Goal: Complete application form

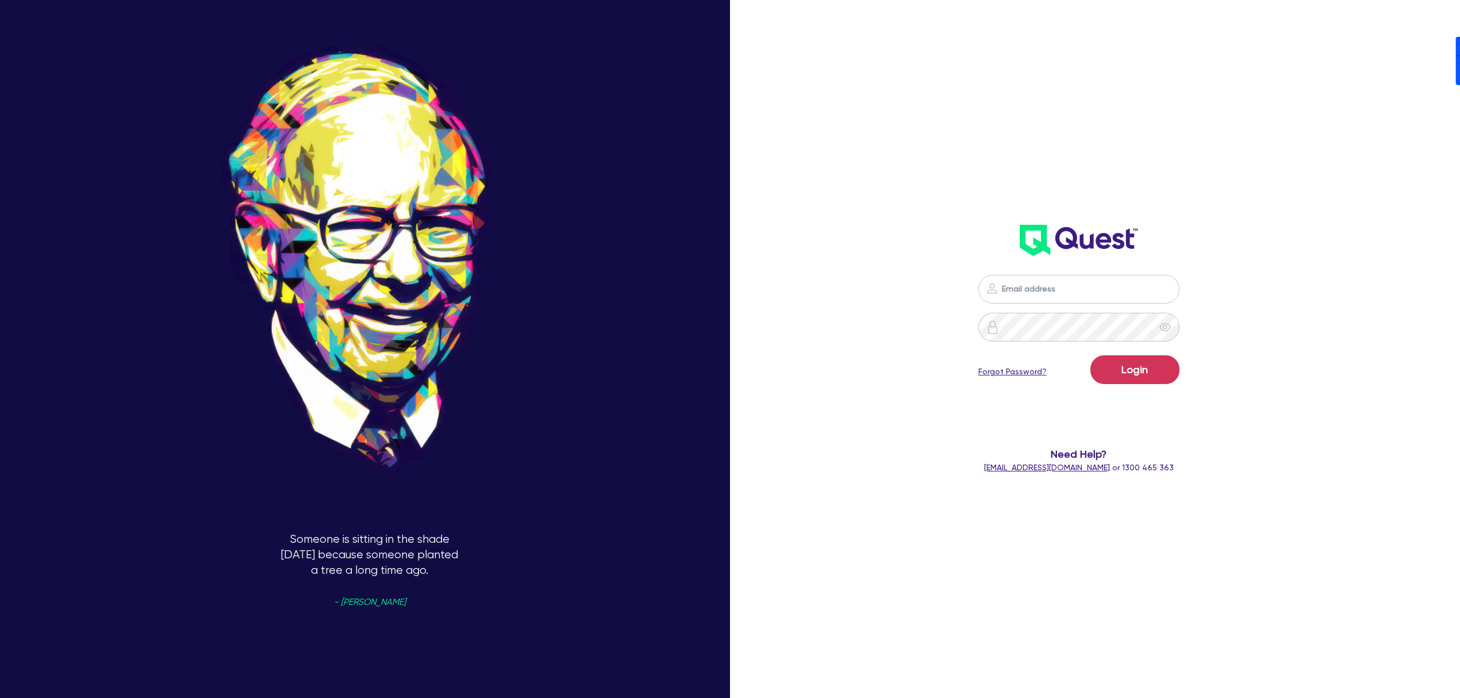
click at [1079, 306] on nordpass-icon at bounding box center [1079, 306] width 0 height 0
click at [0, 697] on nordpass-autofill-portal at bounding box center [0, 698] width 0 height 0
type input "[PERSON_NAME][EMAIL_ADDRESS][DOMAIN_NAME]"
click at [1153, 378] on button "Login" at bounding box center [1135, 369] width 89 height 29
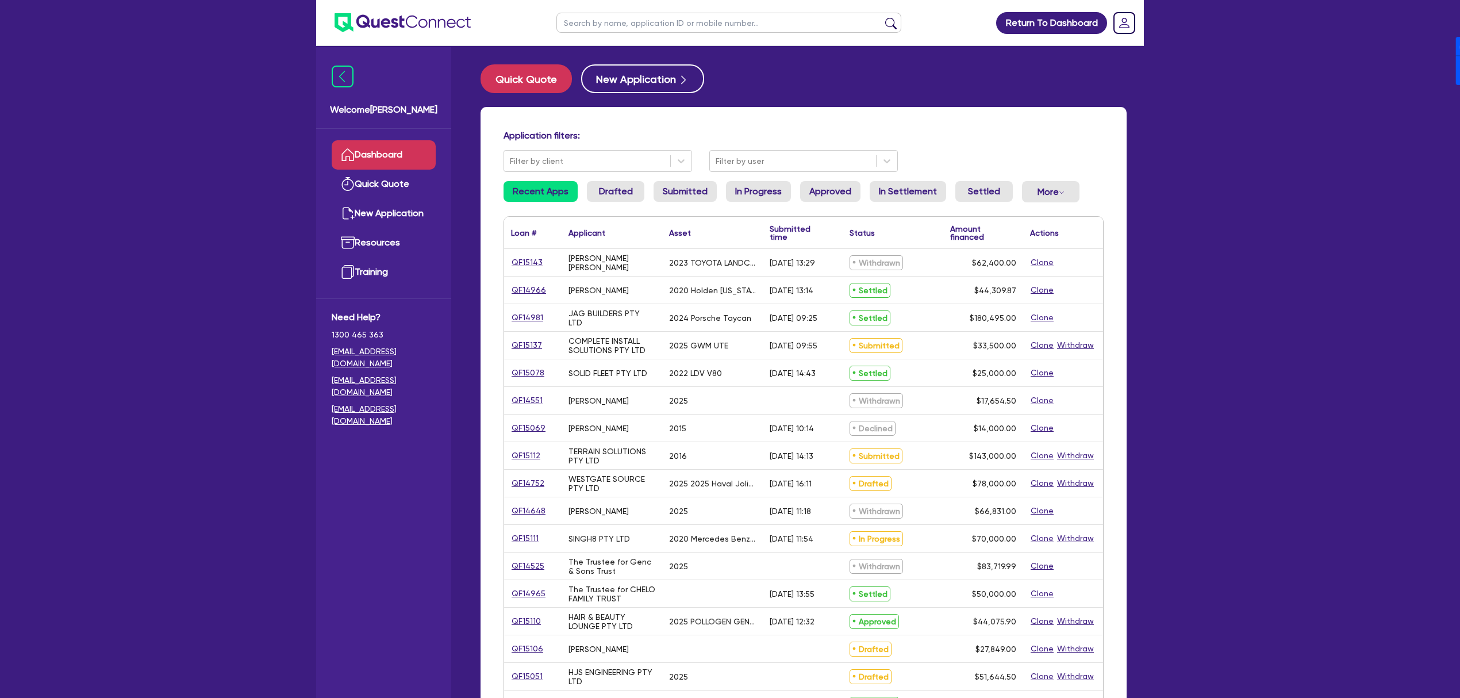
click at [695, 22] on input "text" at bounding box center [729, 23] width 345 height 20
type input "WIGHT"
click at [882, 17] on button "submit" at bounding box center [891, 25] width 18 height 16
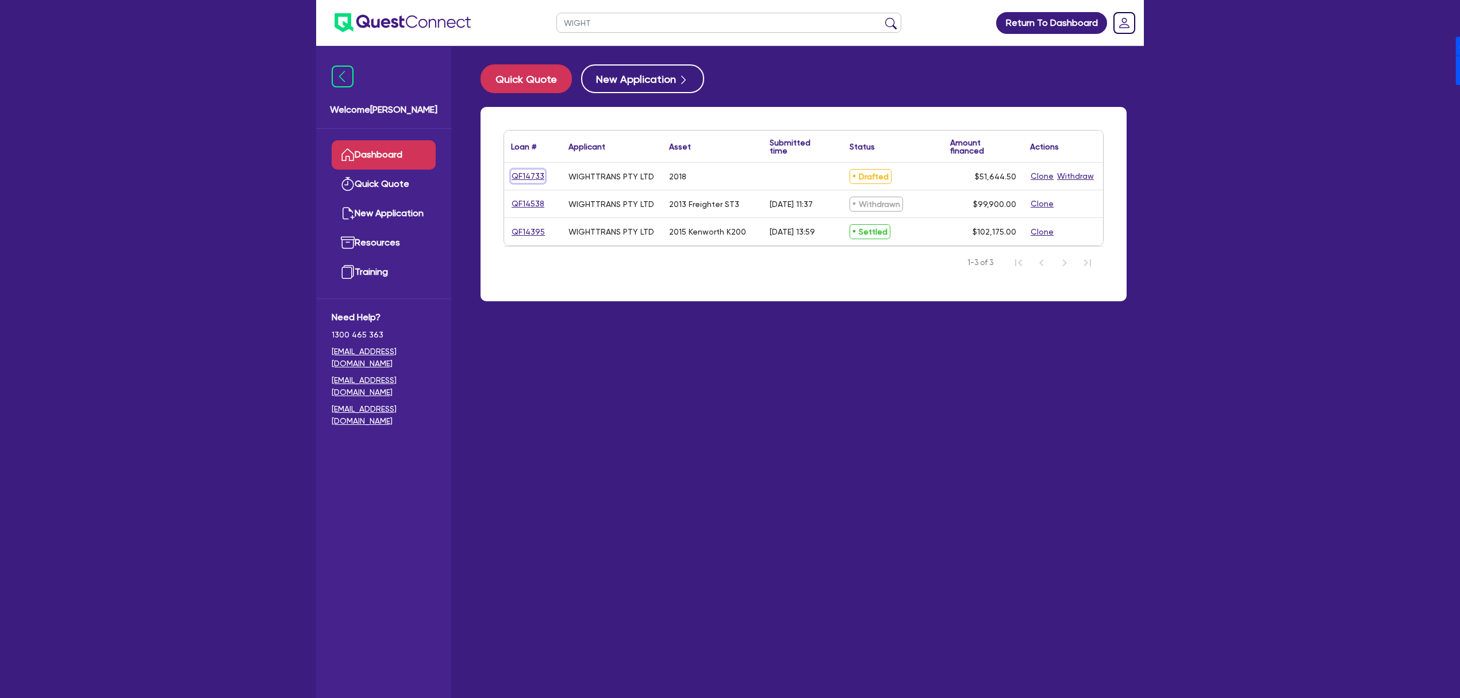
click at [519, 175] on link "QF14733" at bounding box center [528, 176] width 34 height 13
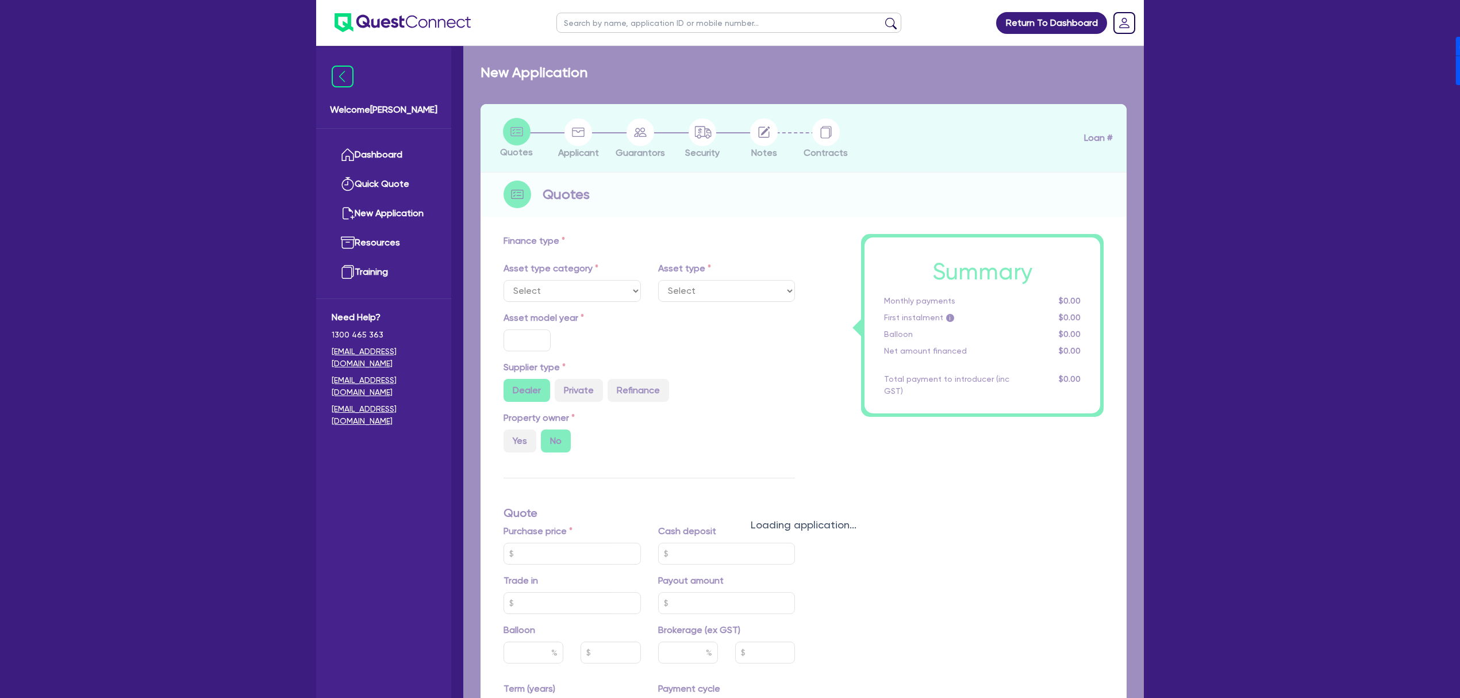
select select "PRIMARY_ASSETS"
type input "2018"
radio input "false"
radio input "true"
type input "50,000"
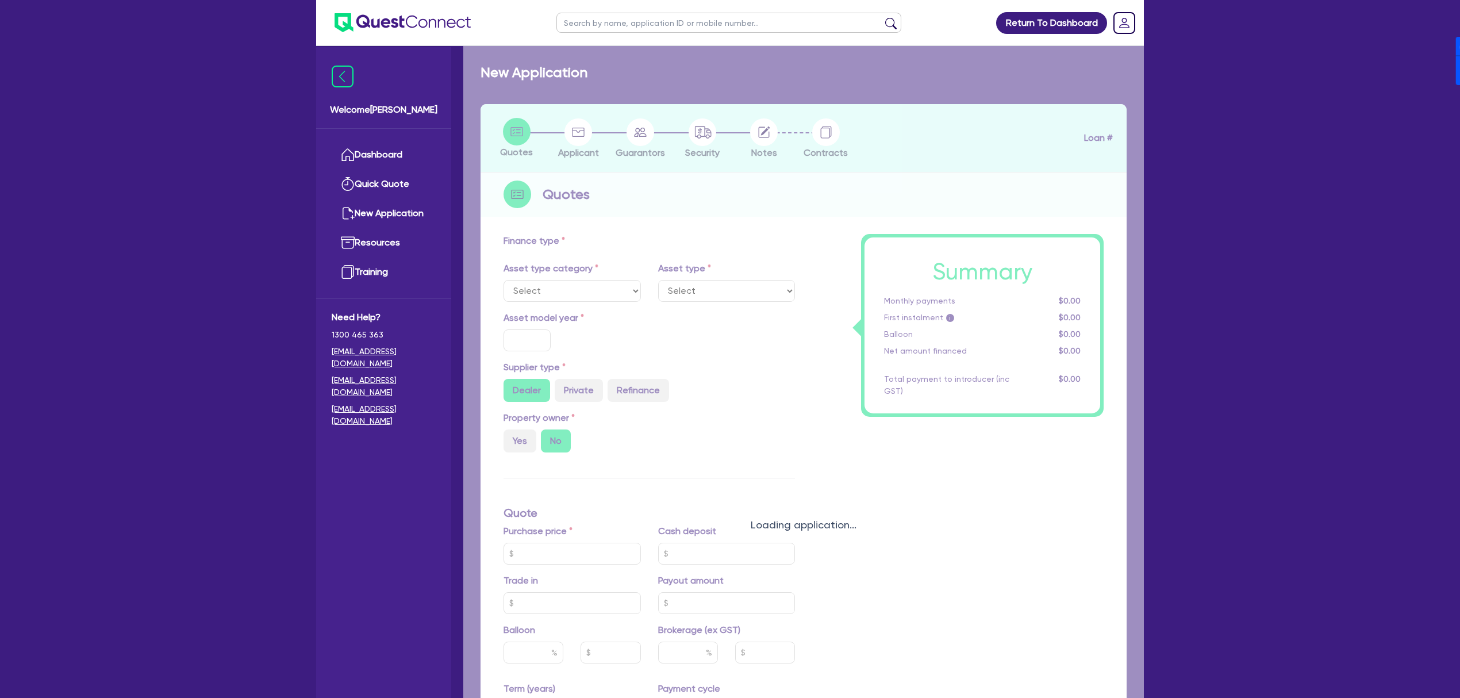
type input "8"
type input "4,131.56"
type input "17"
type input "900"
select select "TRAILERS"
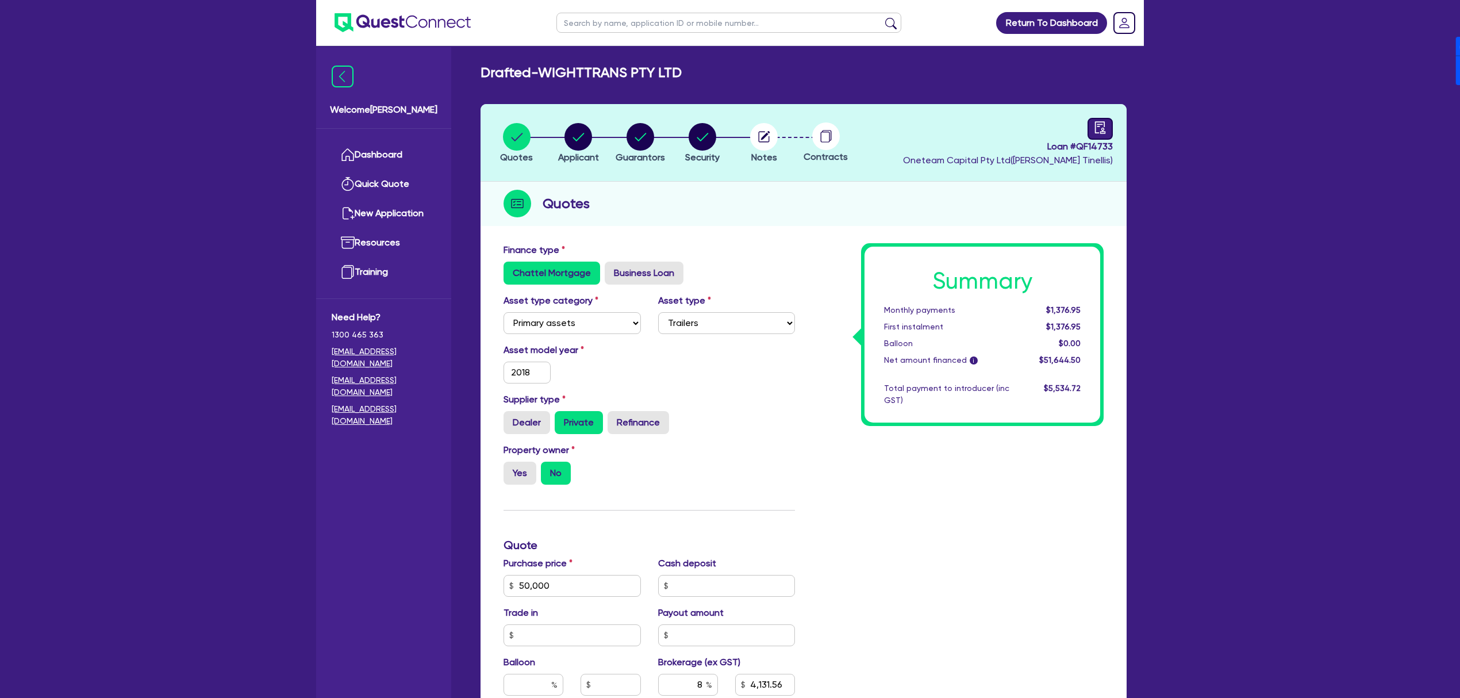
click at [1099, 123] on icon "audit" at bounding box center [1100, 127] width 13 height 13
select select "DRAFTED_NEW"
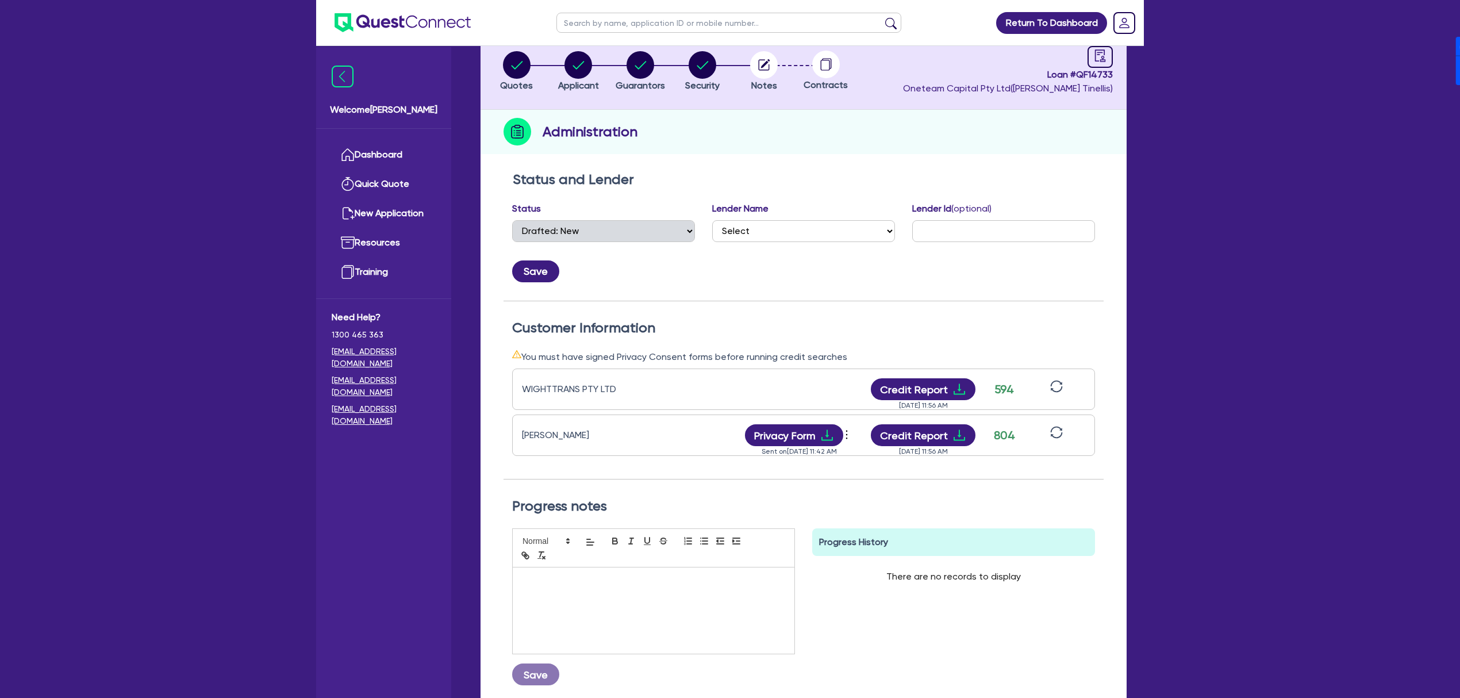
scroll to position [76, 0]
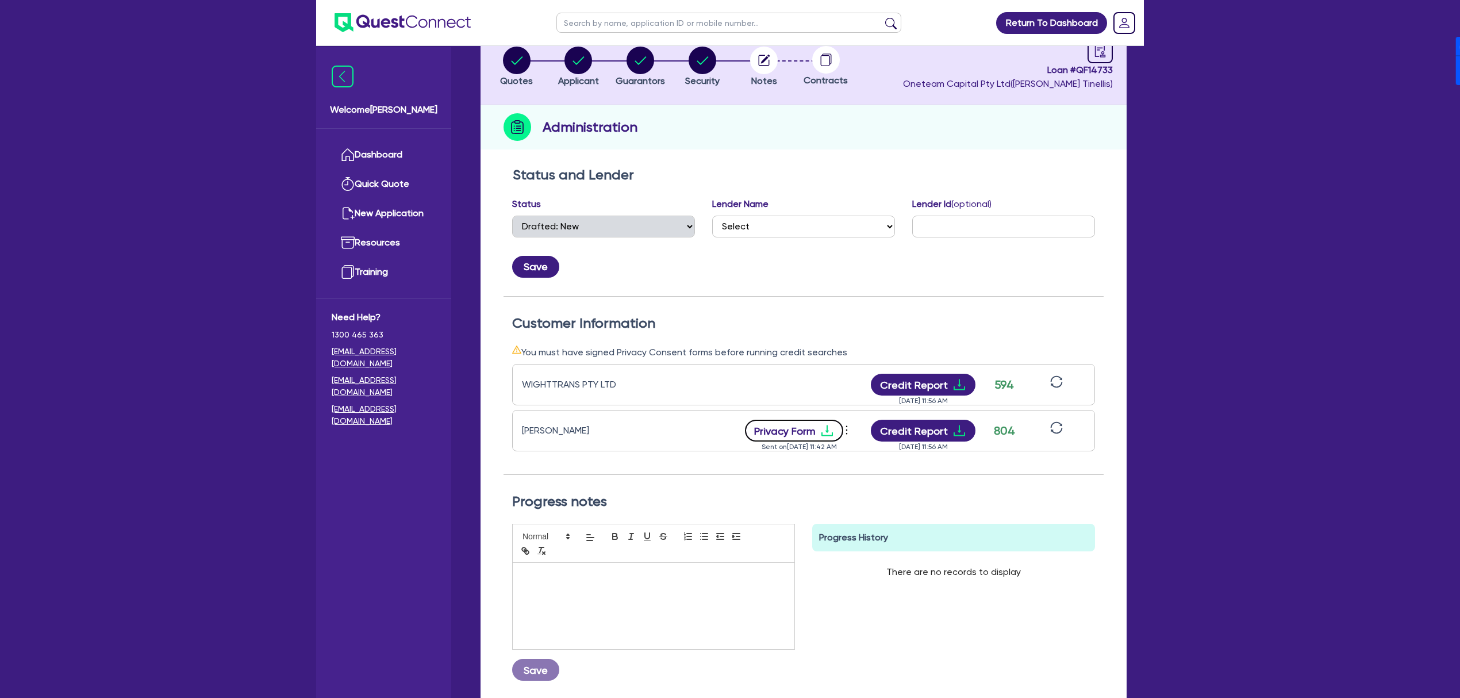
click at [809, 430] on button "Privacy Form" at bounding box center [794, 431] width 99 height 22
click at [849, 431] on icon "more" at bounding box center [846, 429] width 11 height 17
click at [883, 421] on link "View log" at bounding box center [909, 422] width 110 height 17
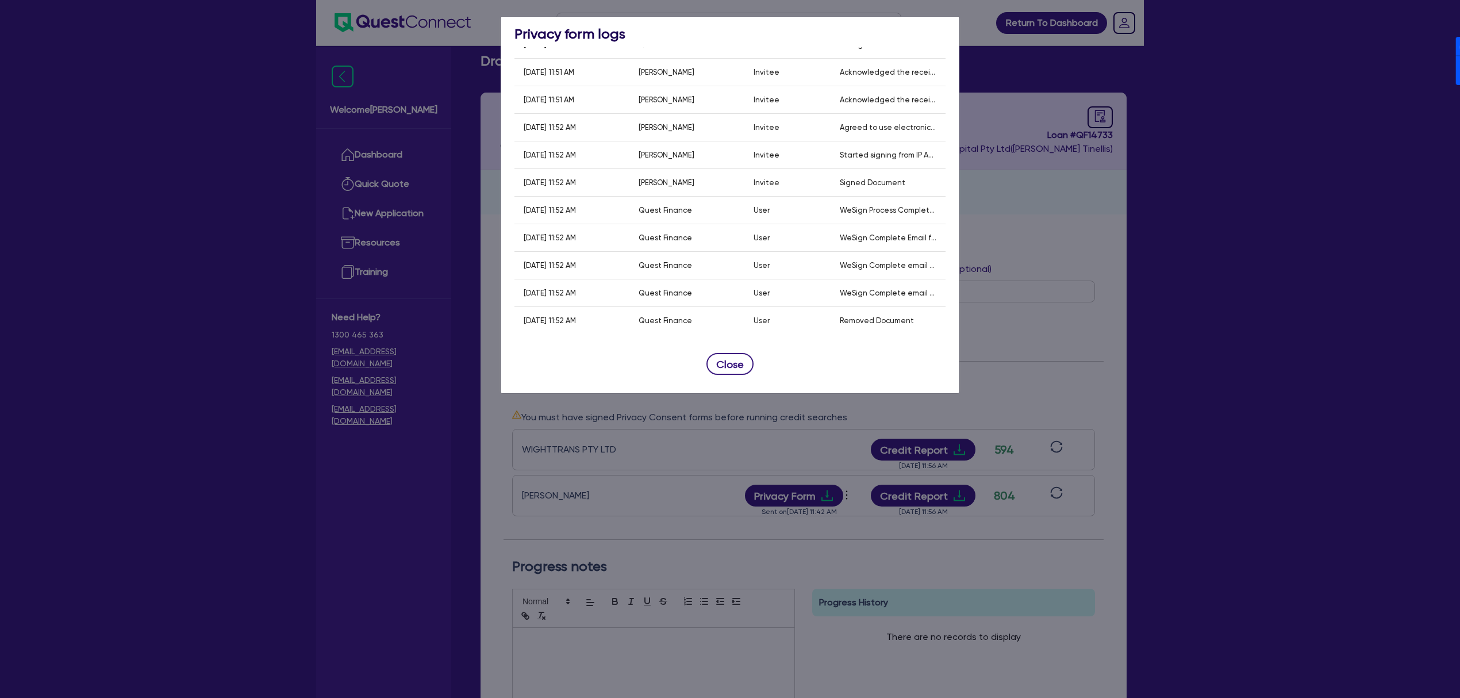
scroll to position [0, 0]
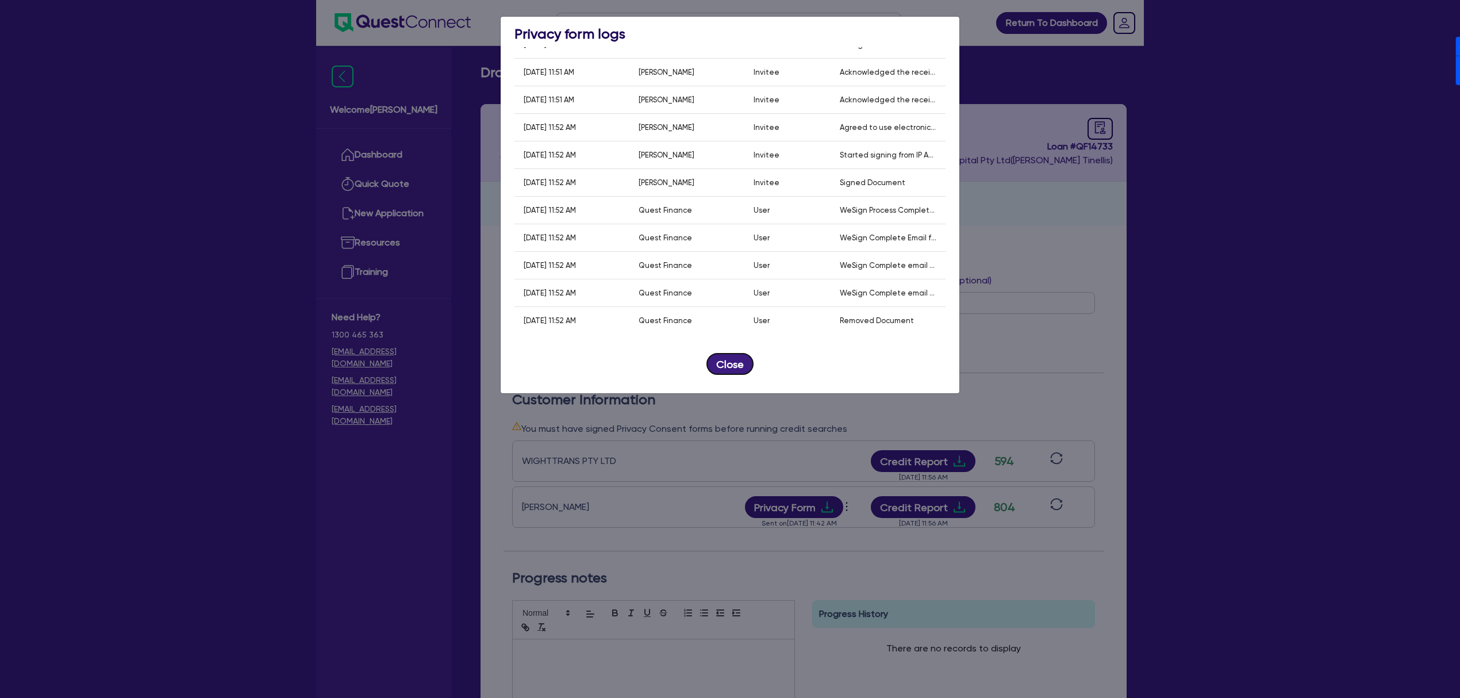
click at [722, 367] on button "Close" at bounding box center [730, 364] width 47 height 22
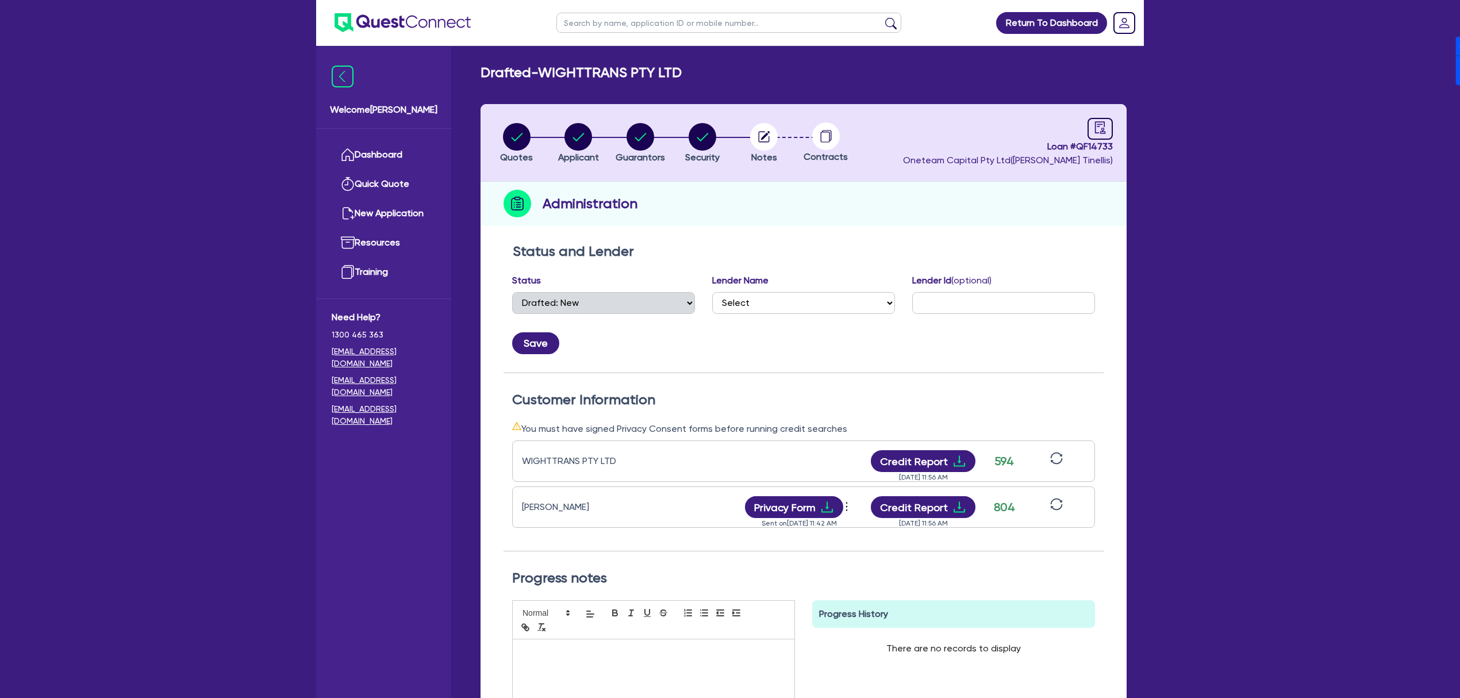
click at [1098, 149] on span "Loan # QF14733" at bounding box center [1008, 147] width 210 height 14
click at [1099, 149] on span "Loan # QF14733" at bounding box center [1008, 147] width 210 height 14
copy span "QF14733"
click at [1095, 143] on span "Loan # QF14733" at bounding box center [1008, 147] width 210 height 14
click at [1100, 141] on span "Loan # QF14733" at bounding box center [1008, 147] width 210 height 14
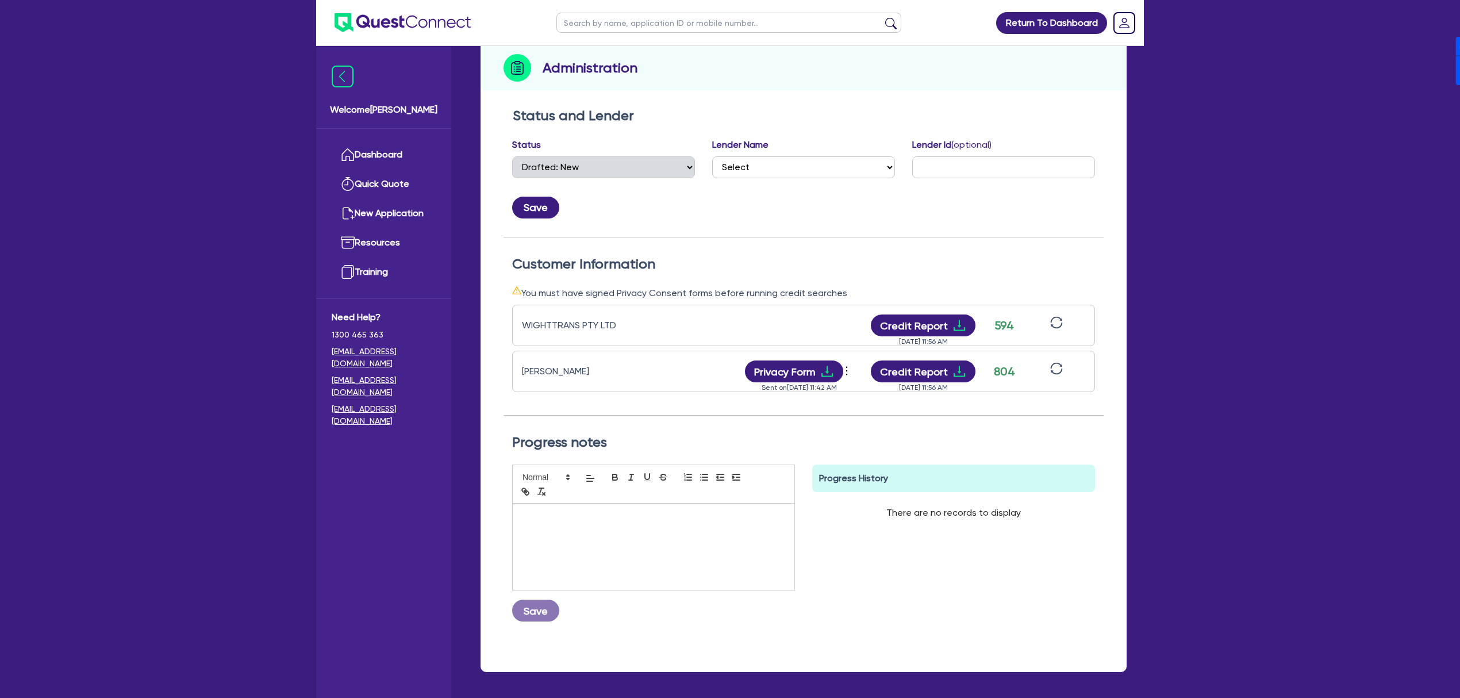
scroll to position [181, 0]
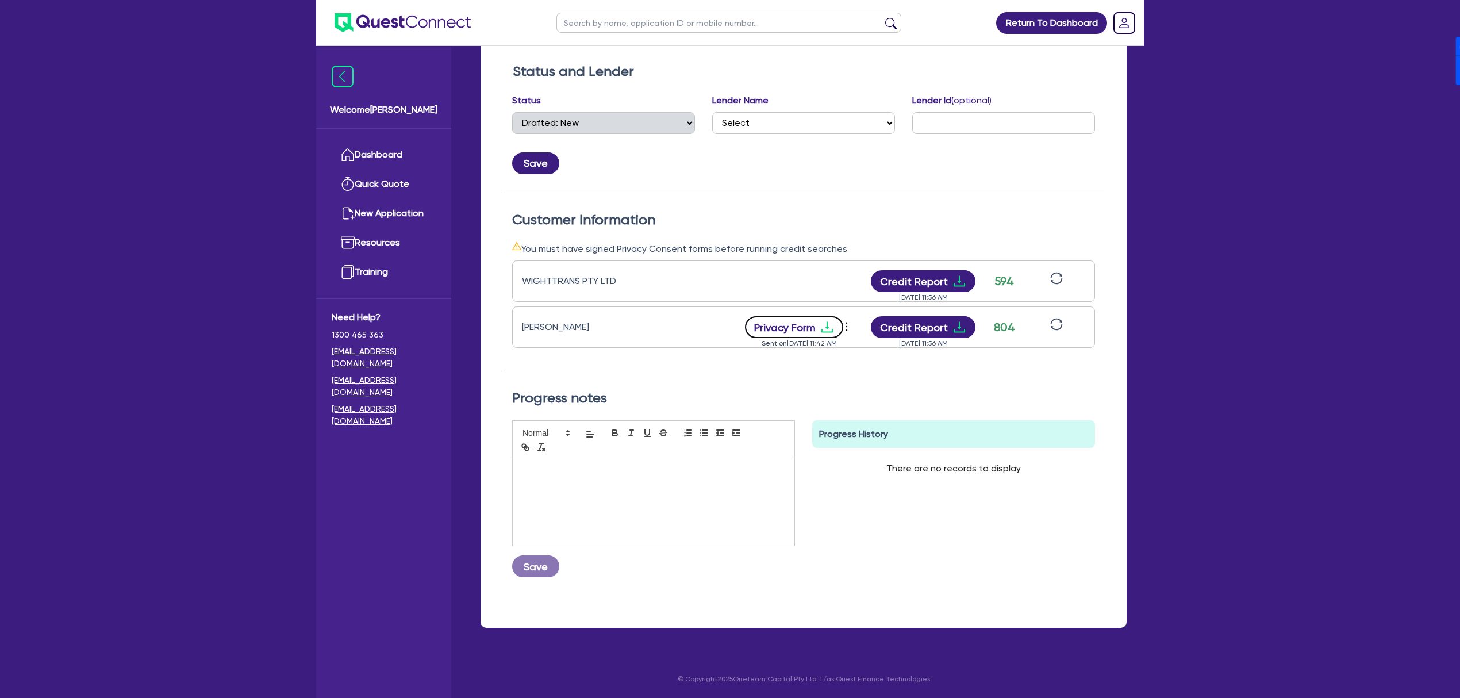
click at [808, 333] on button "Privacy Form" at bounding box center [794, 327] width 99 height 22
